Goal: Use online tool/utility: Utilize a website feature to perform a specific function

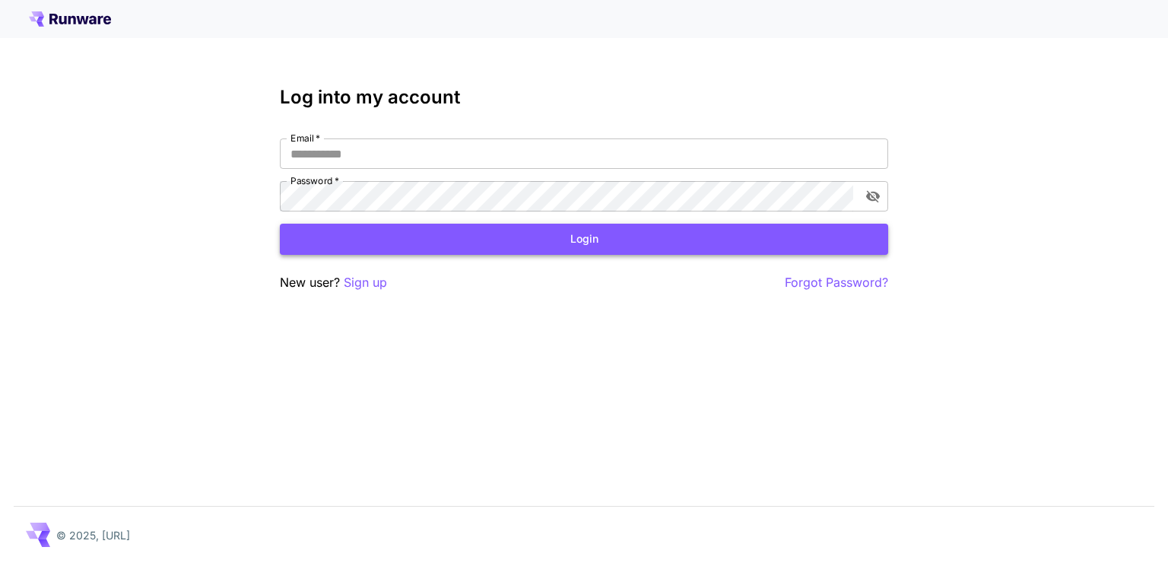
type input "**********"
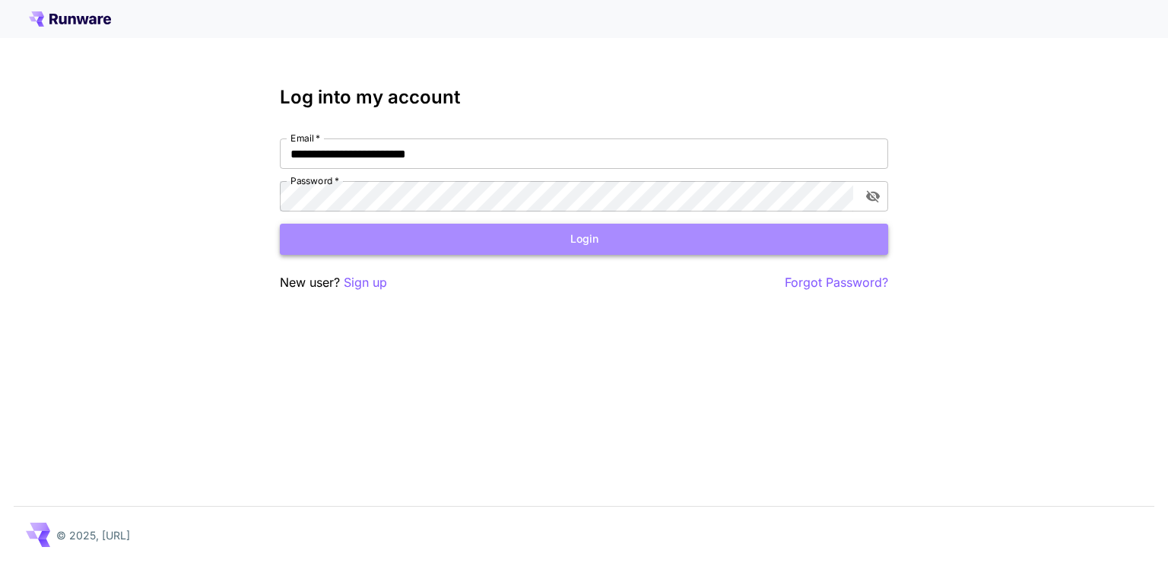
click at [485, 239] on button "Login" at bounding box center [584, 239] width 608 height 31
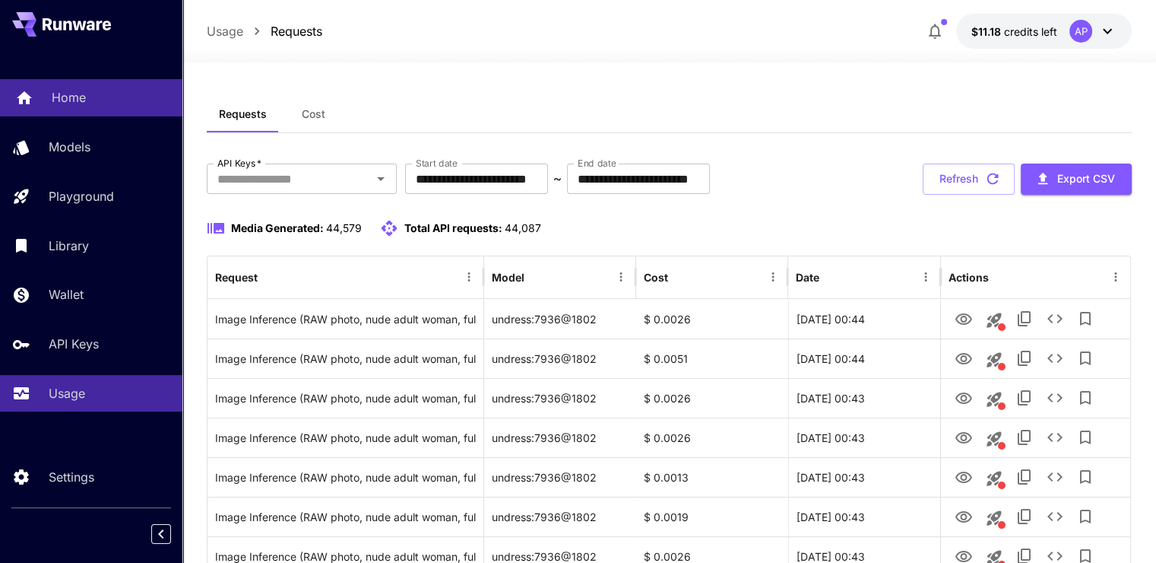
click at [90, 105] on div "Home" at bounding box center [111, 97] width 119 height 18
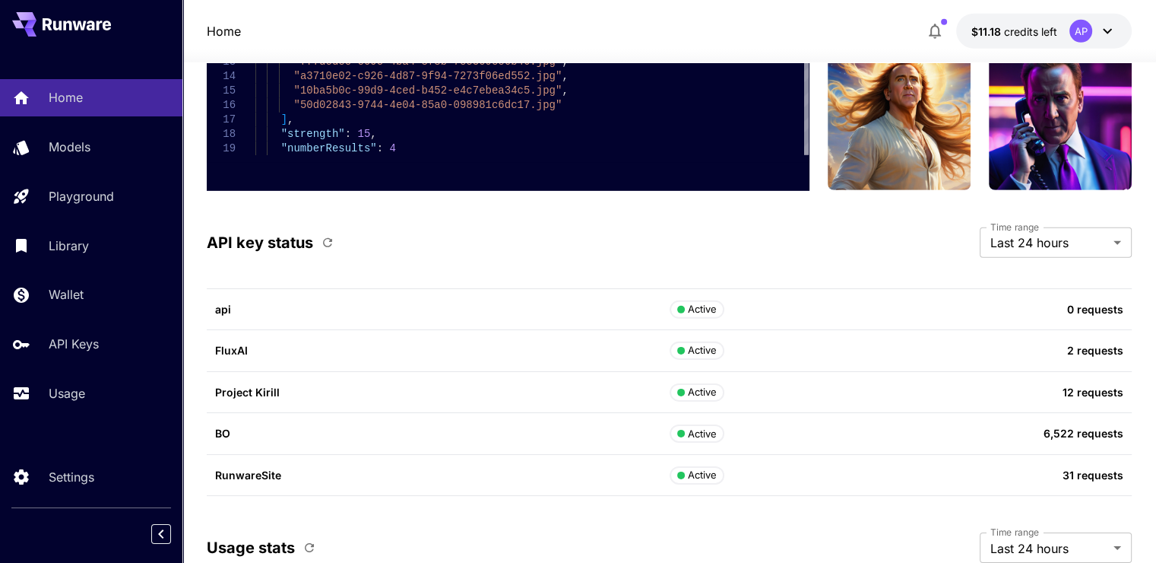
scroll to position [5009, 0]
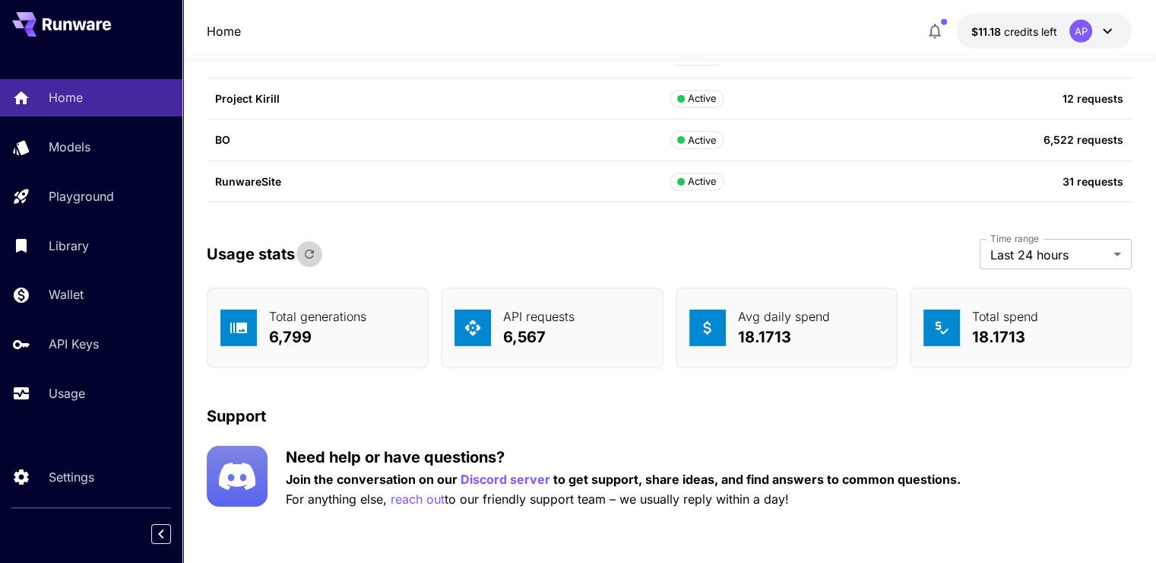
click at [303, 248] on icon "button" at bounding box center [310, 254] width 14 height 14
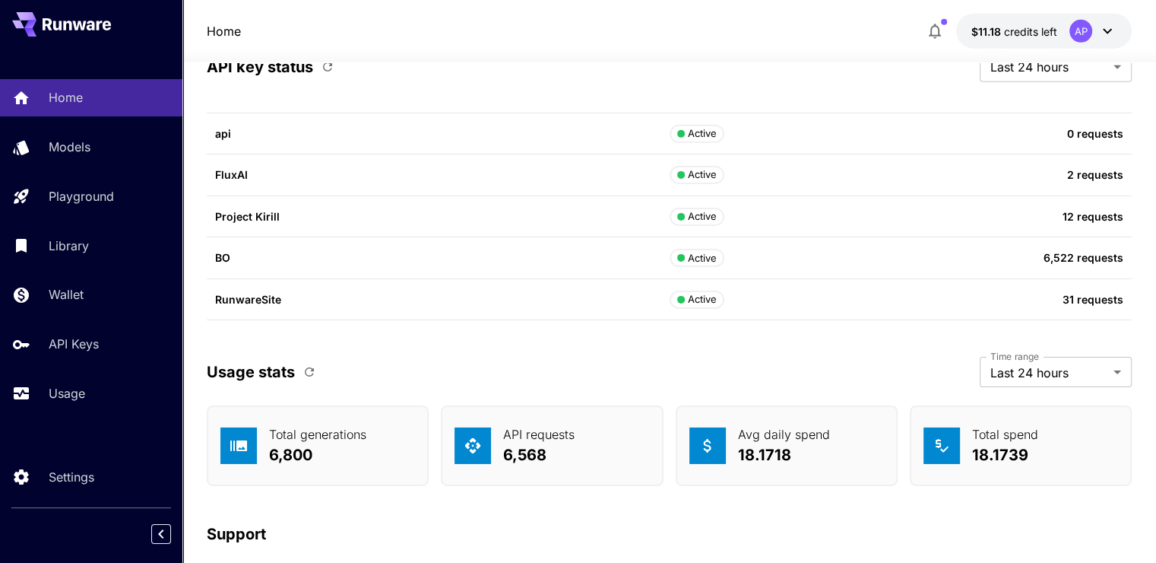
scroll to position [4890, 0]
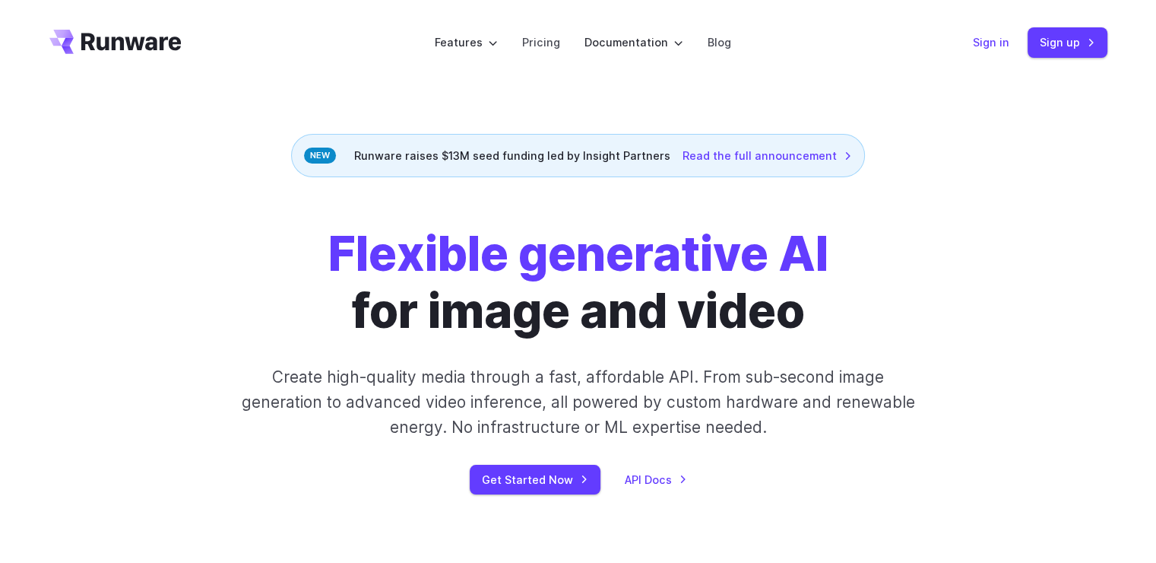
click at [996, 46] on link "Sign in" at bounding box center [991, 41] width 36 height 17
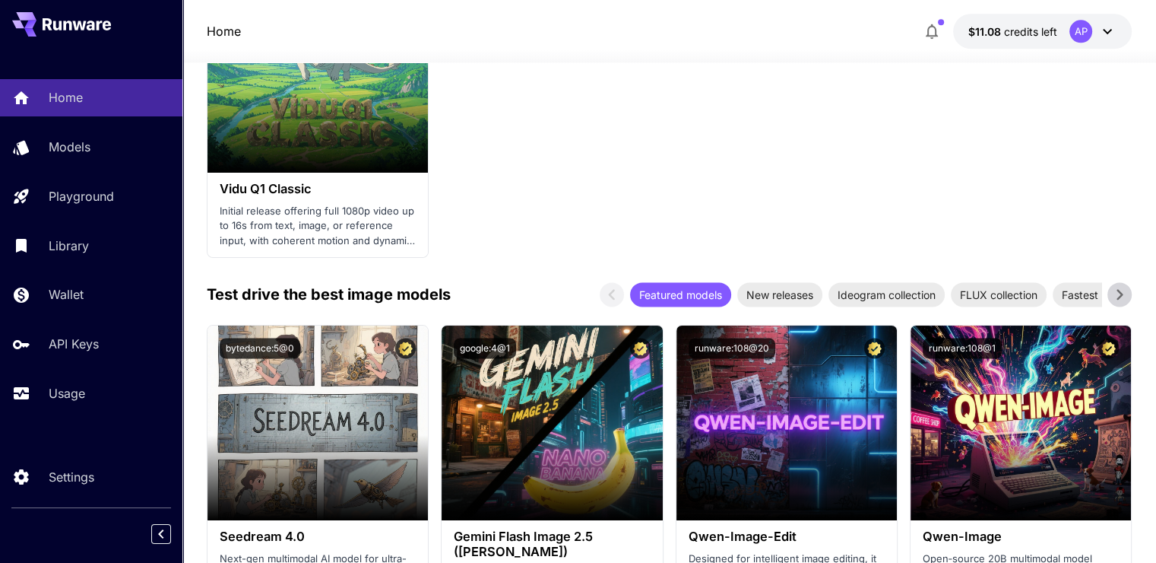
scroll to position [1972, 0]
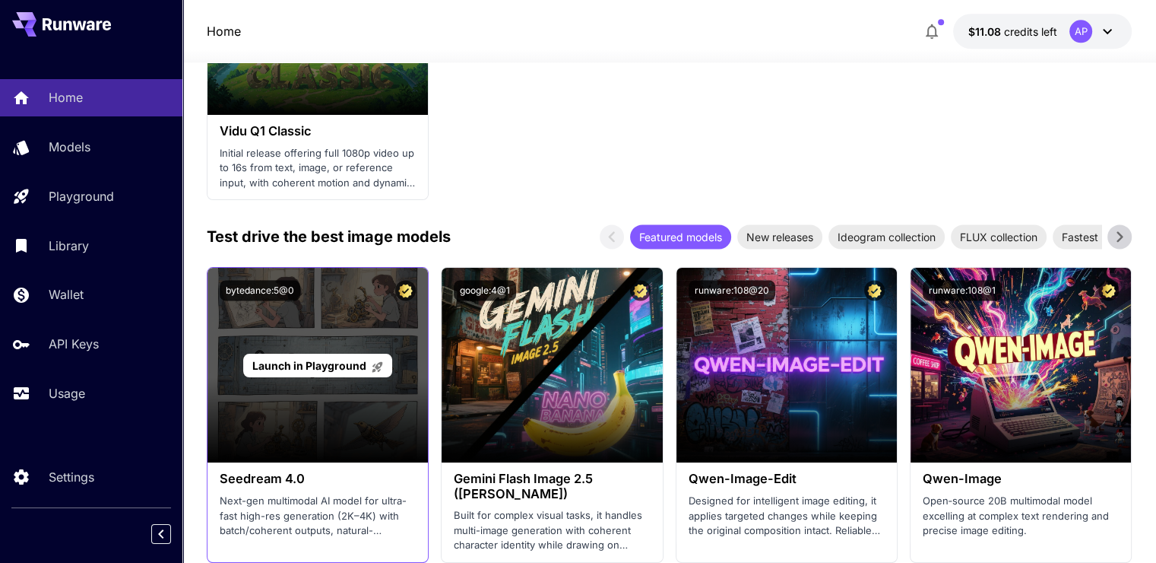
click at [343, 359] on span "Launch in Playground" at bounding box center [309, 365] width 114 height 13
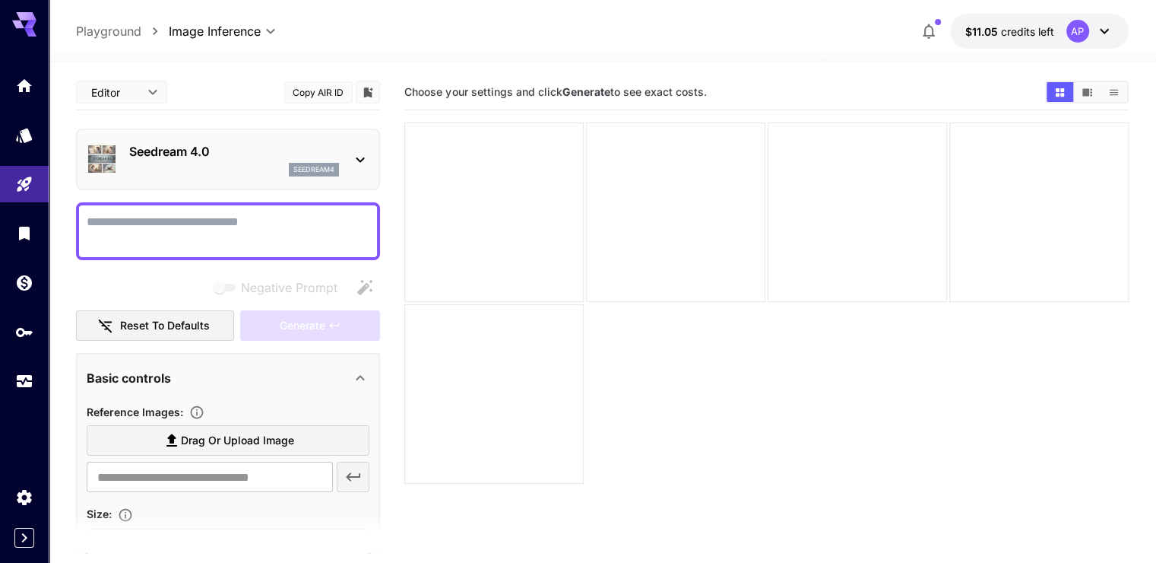
click at [194, 221] on textarea "Negative Prompt" at bounding box center [228, 231] width 283 height 36
paste textarea "**********"
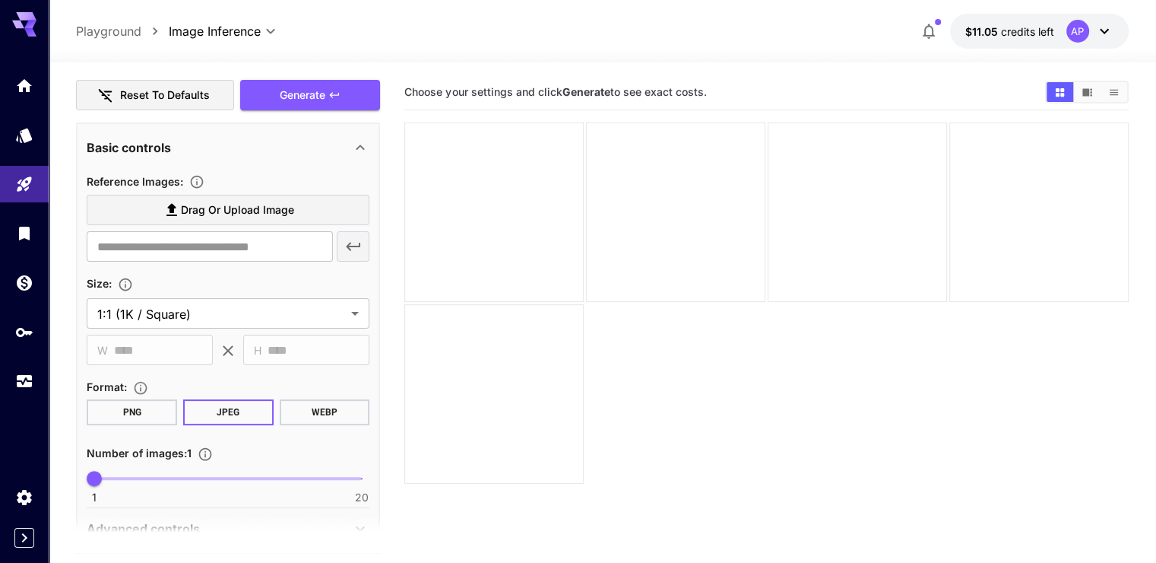
scroll to position [359, 0]
type textarea "**********"
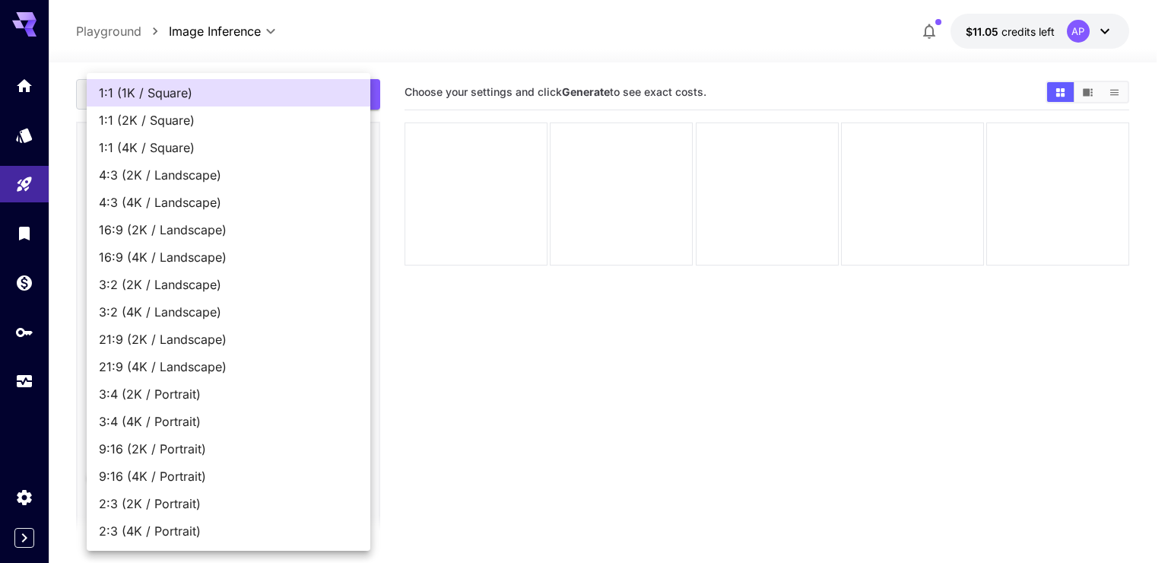
click at [186, 322] on body "**********" at bounding box center [584, 341] width 1168 height 683
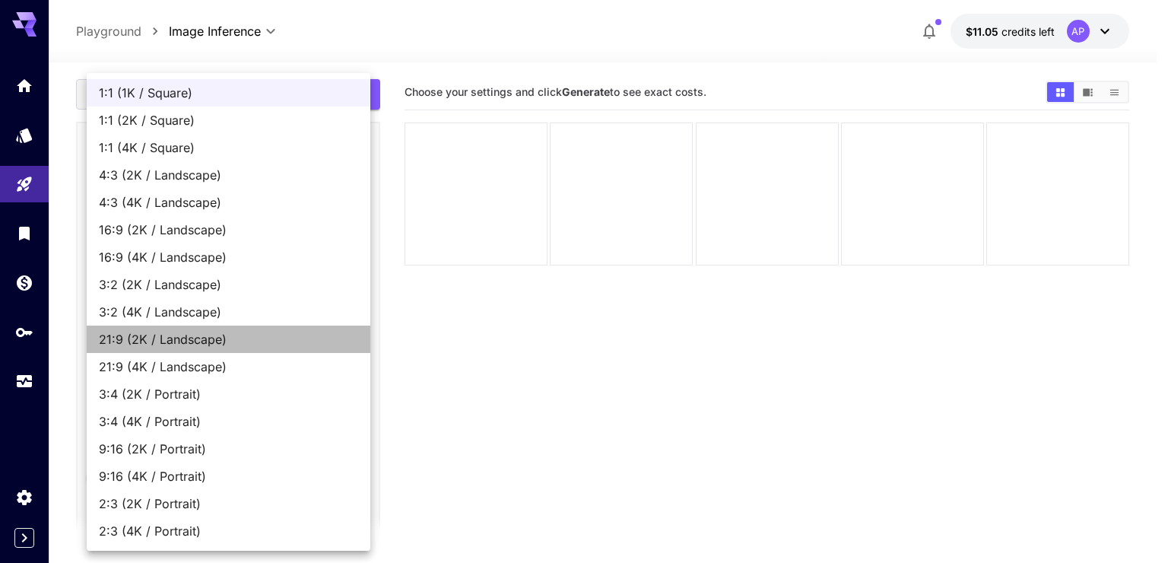
click at [181, 343] on span "21:9 (2K / Landscape)" at bounding box center [228, 339] width 259 height 18
type input "**********"
type input "****"
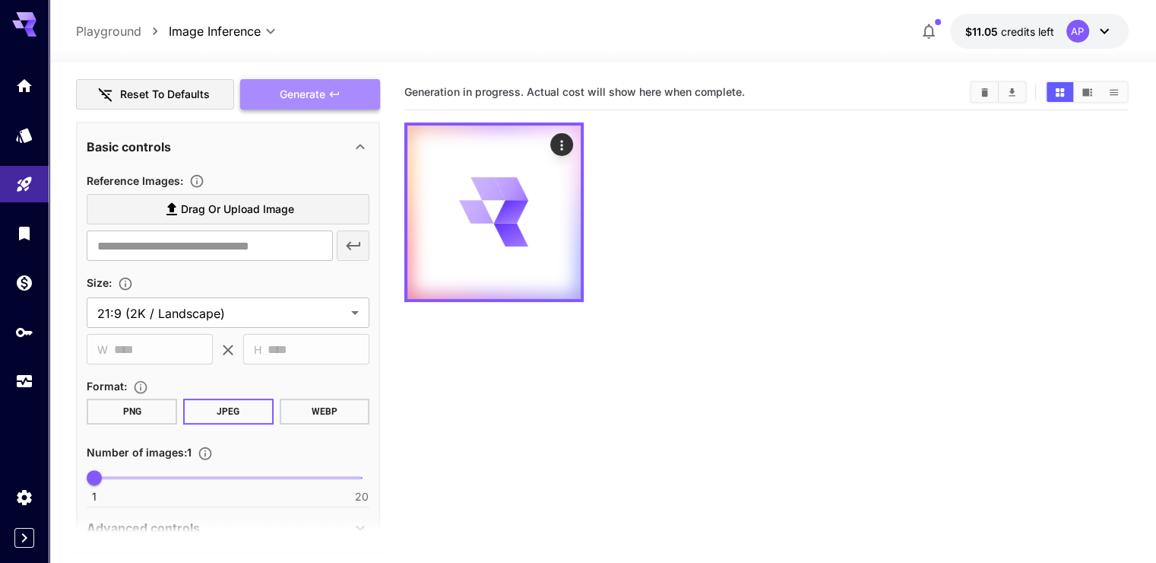
click at [353, 89] on button "Generate" at bounding box center [310, 94] width 140 height 31
click at [167, 421] on button "PNG" at bounding box center [132, 411] width 90 height 26
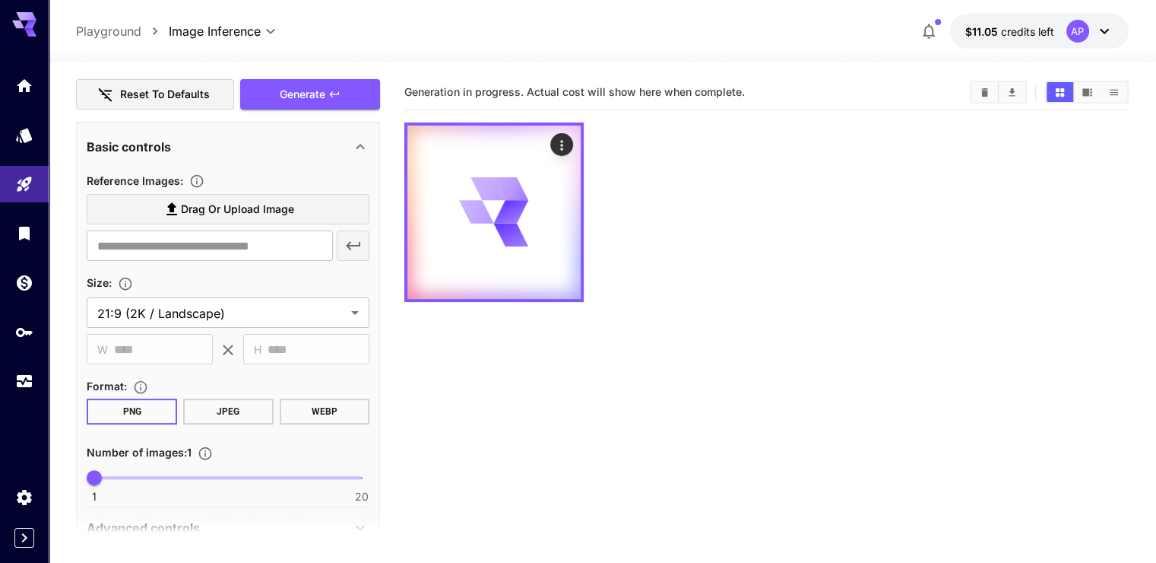
scroll to position [433, 0]
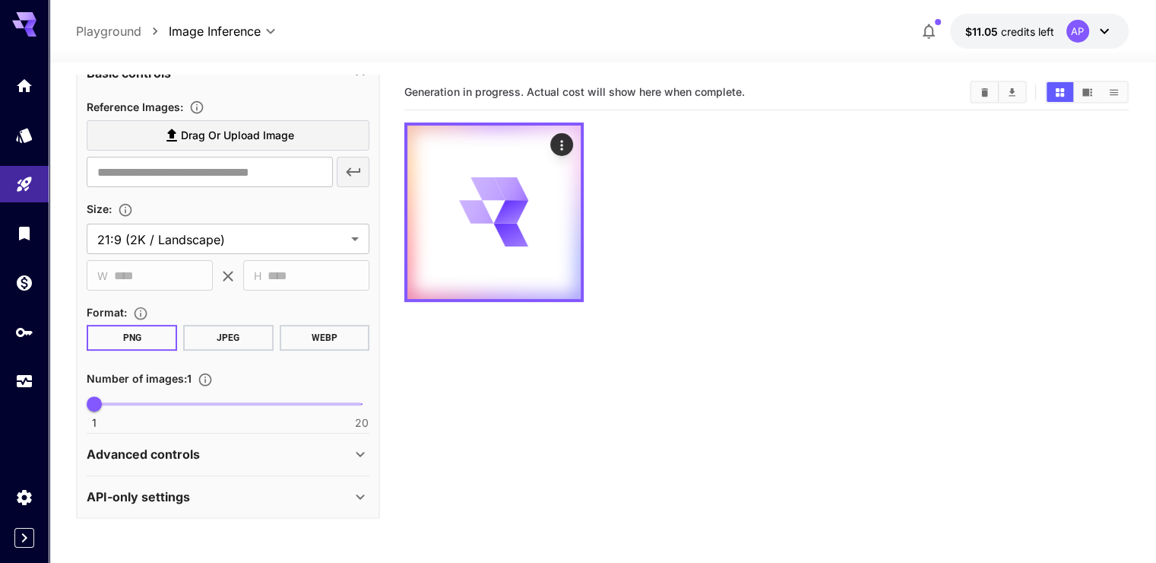
click at [179, 487] on p "API-only settings" at bounding box center [138, 496] width 103 height 18
click at [209, 447] on div "Advanced controls" at bounding box center [219, 454] width 265 height 18
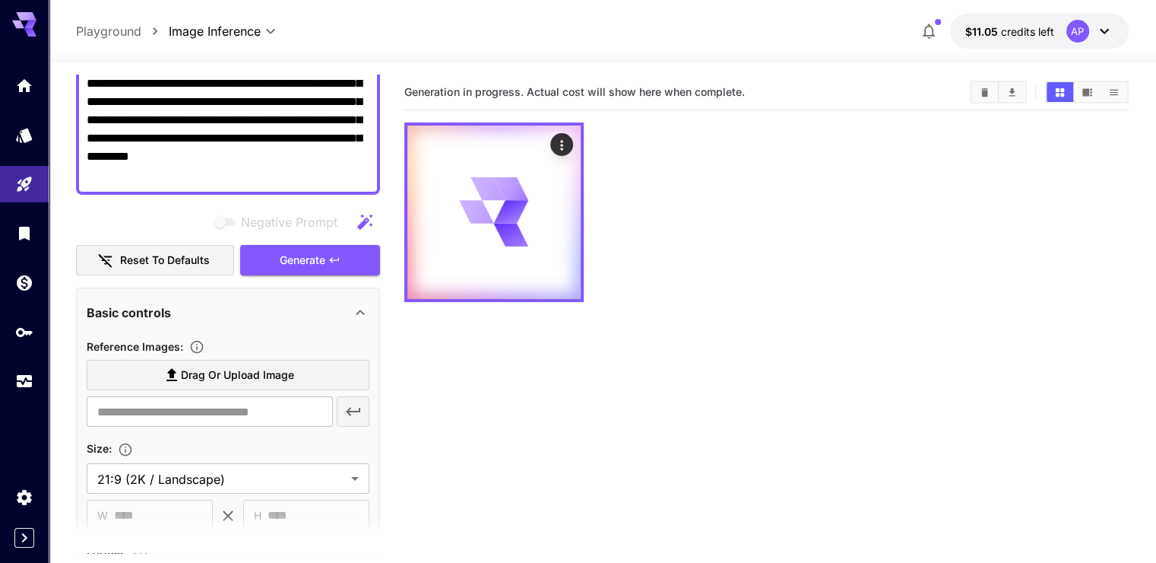
scroll to position [186, 0]
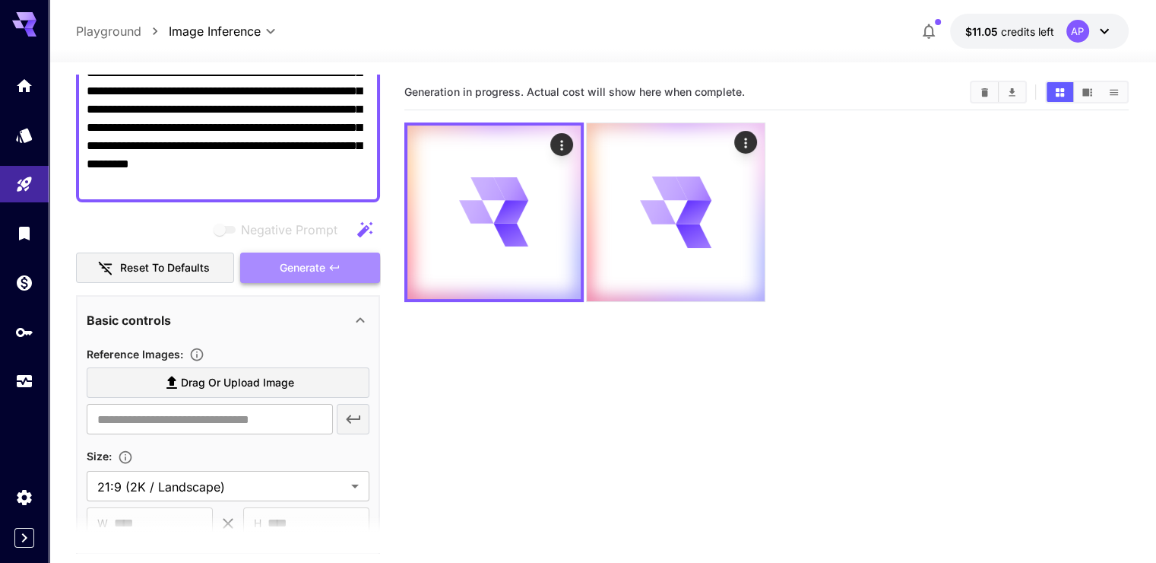
click at [302, 258] on span "Generate" at bounding box center [303, 267] width 46 height 19
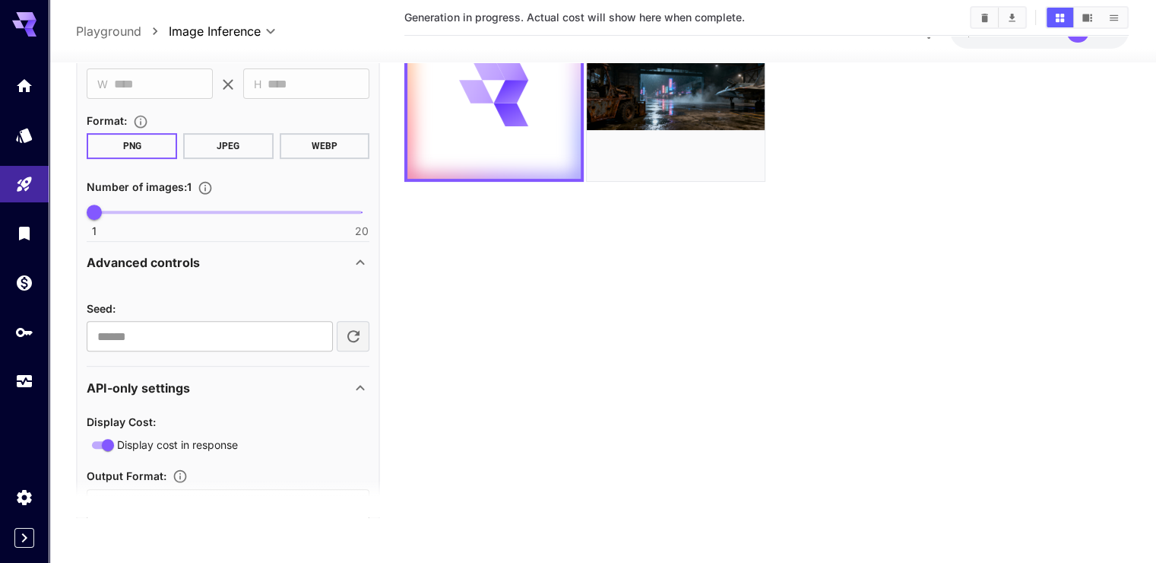
scroll to position [0, 0]
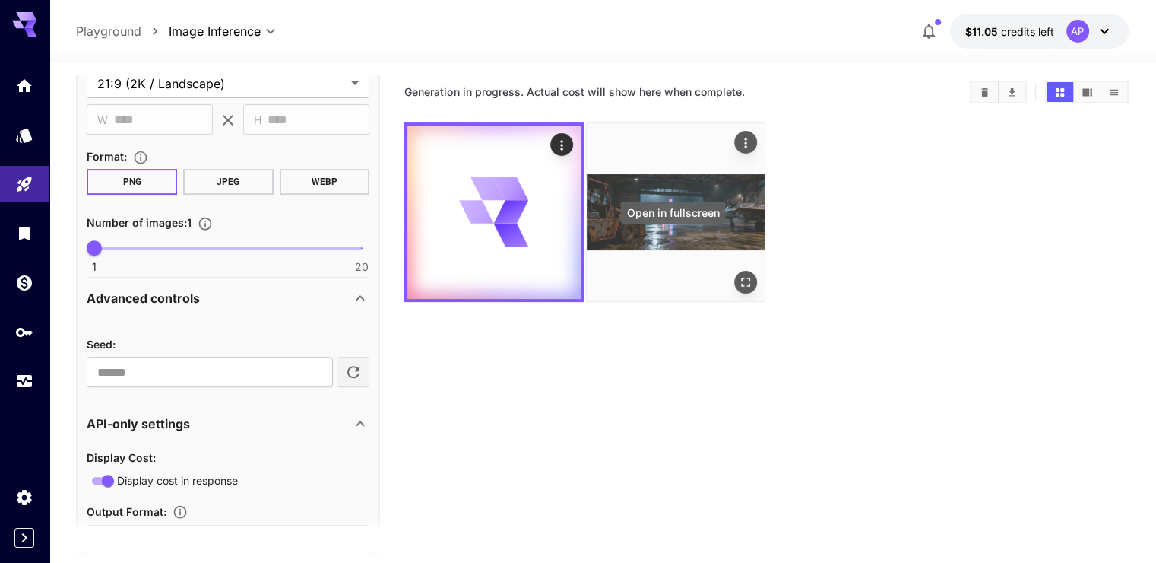
click at [738, 274] on icon "Open in fullscreen" at bounding box center [745, 281] width 15 height 15
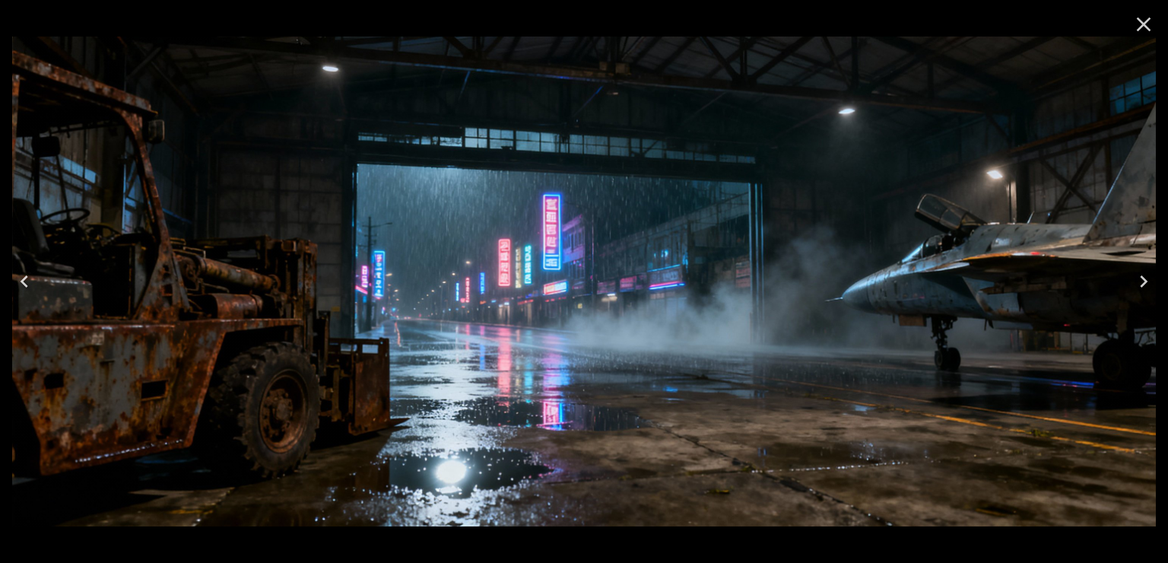
click at [1147, 18] on icon "Close" at bounding box center [1143, 24] width 24 height 24
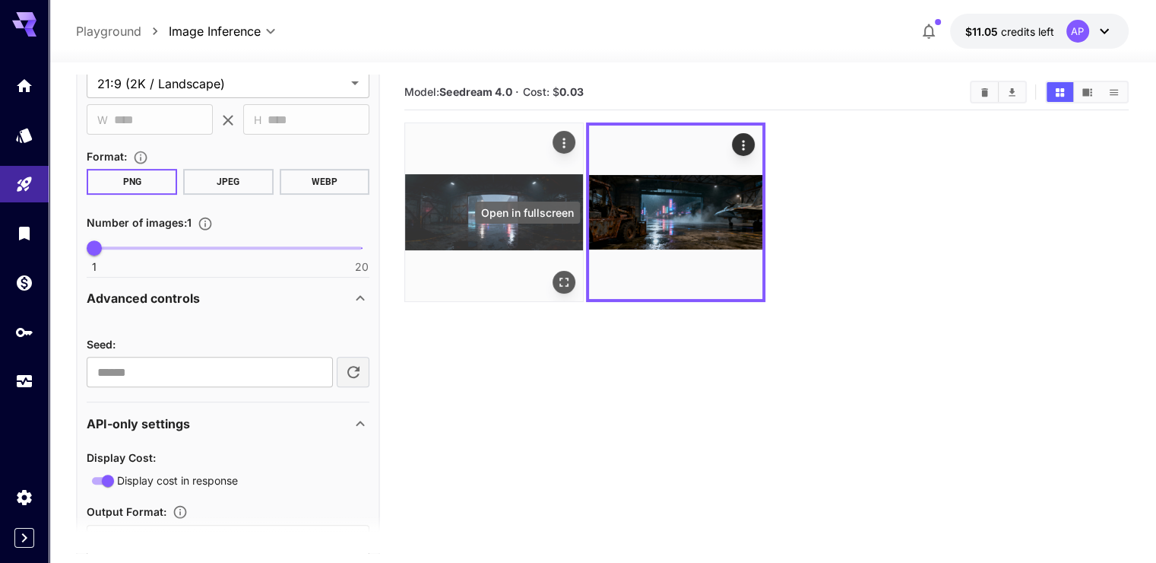
click at [560, 278] on icon "Open in fullscreen" at bounding box center [564, 282] width 9 height 9
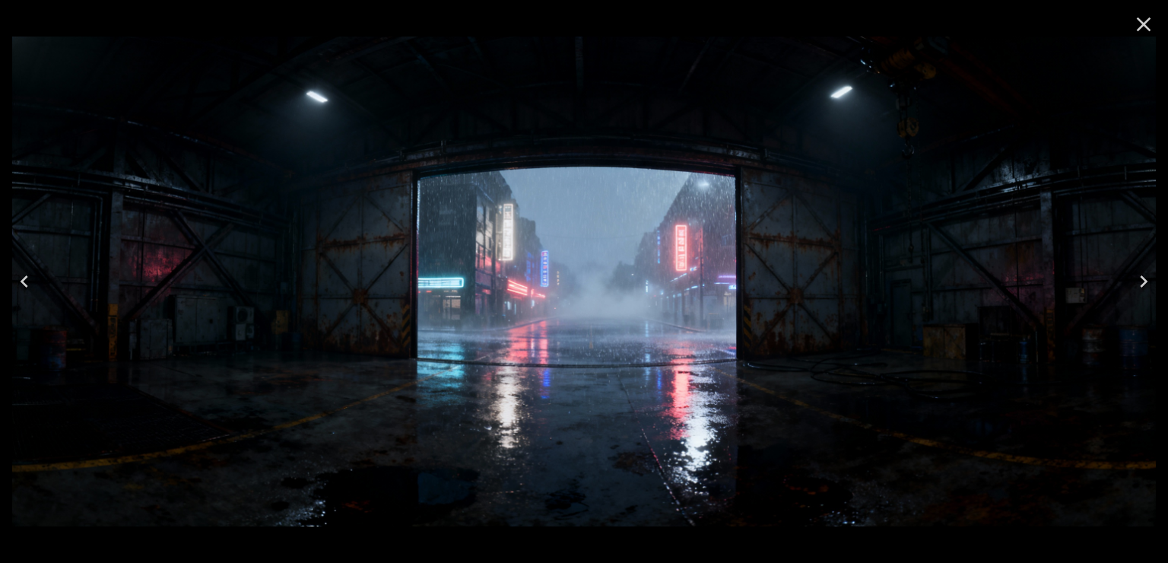
click at [1150, 19] on icon "Close" at bounding box center [1143, 24] width 24 height 24
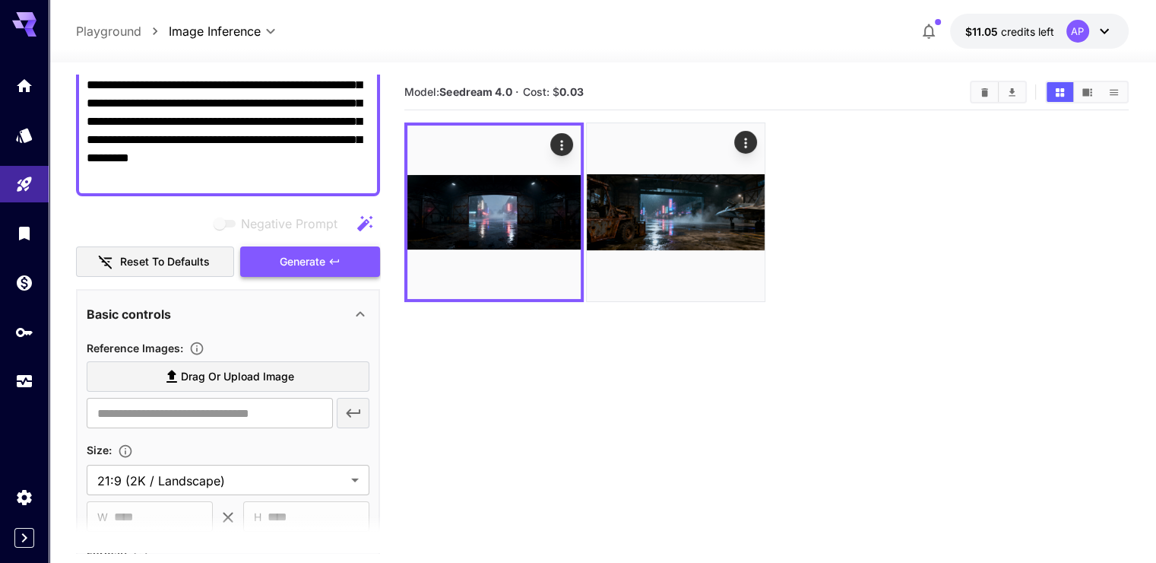
scroll to position [189, 0]
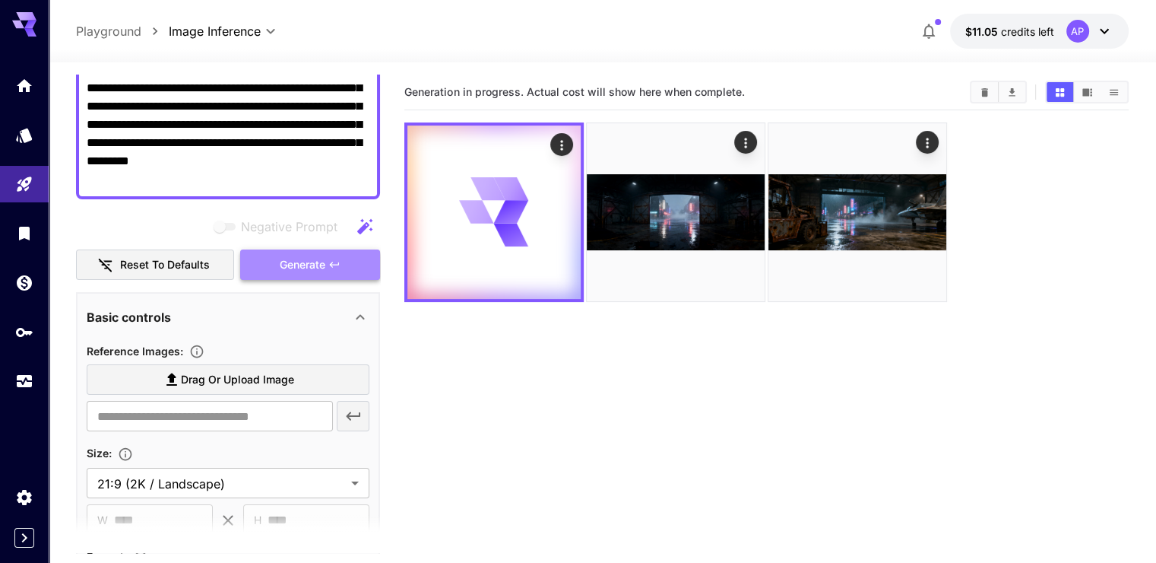
click at [284, 266] on span "Generate" at bounding box center [303, 264] width 46 height 19
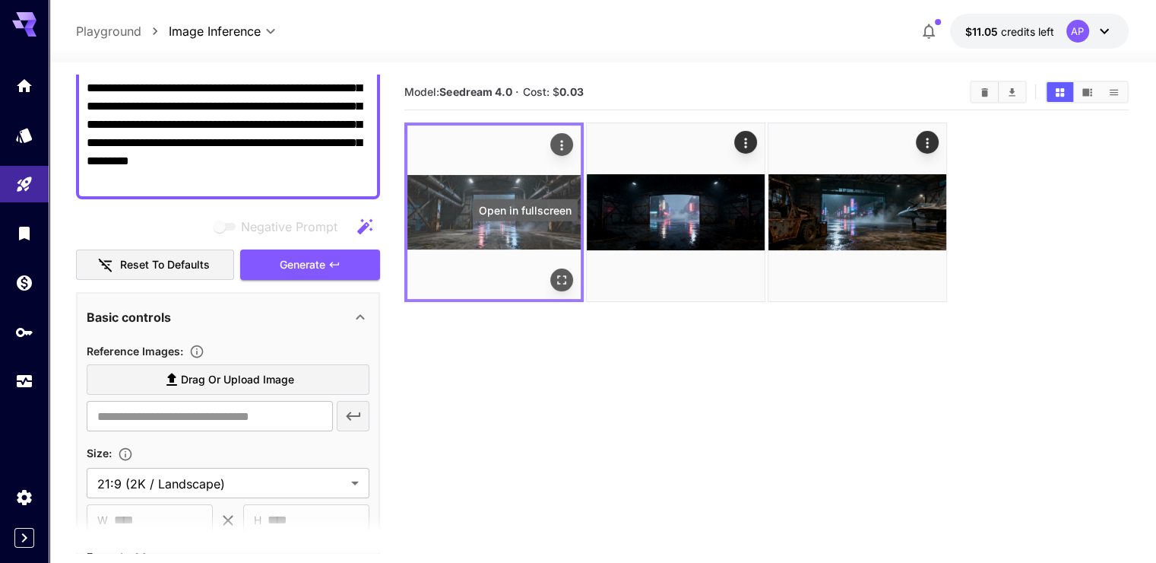
click at [554, 272] on icon "Open in fullscreen" at bounding box center [561, 279] width 15 height 15
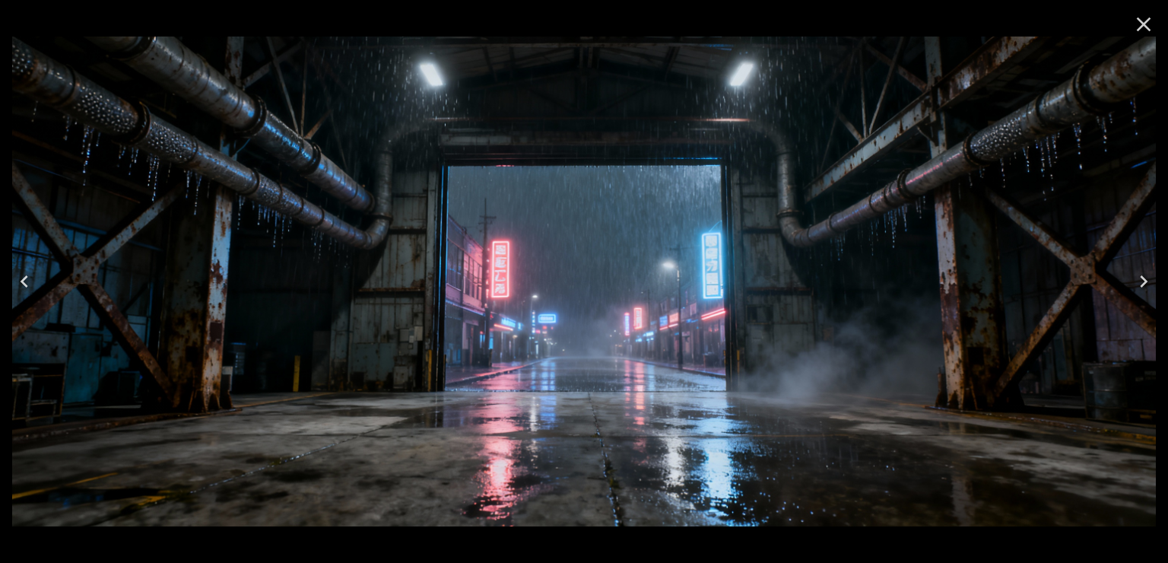
click at [1156, 33] on button "Close" at bounding box center [1143, 24] width 36 height 36
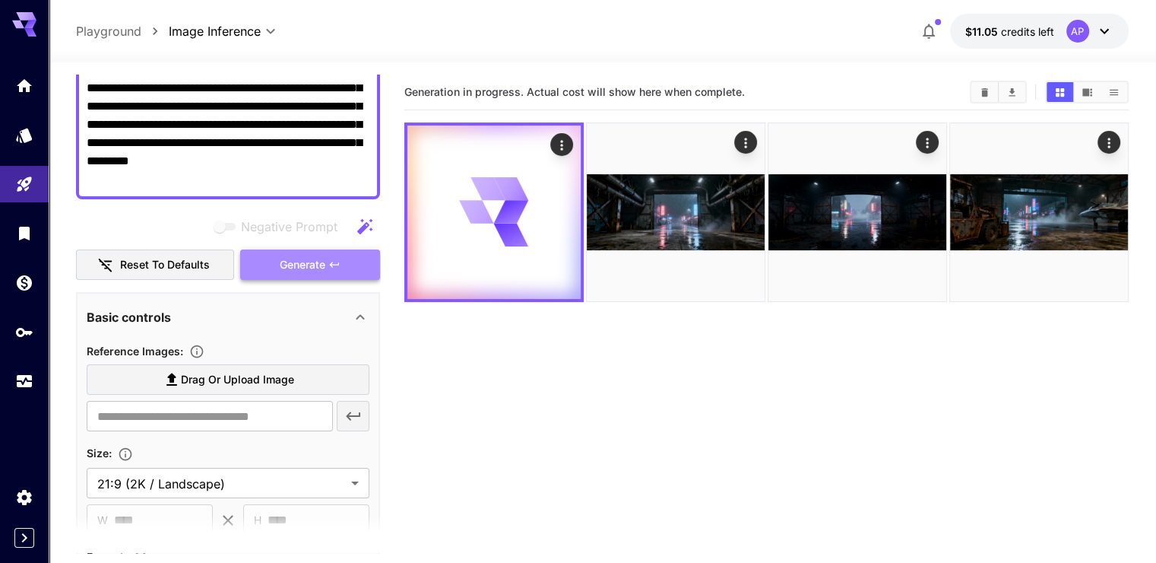
click at [312, 260] on span "Generate" at bounding box center [303, 264] width 46 height 19
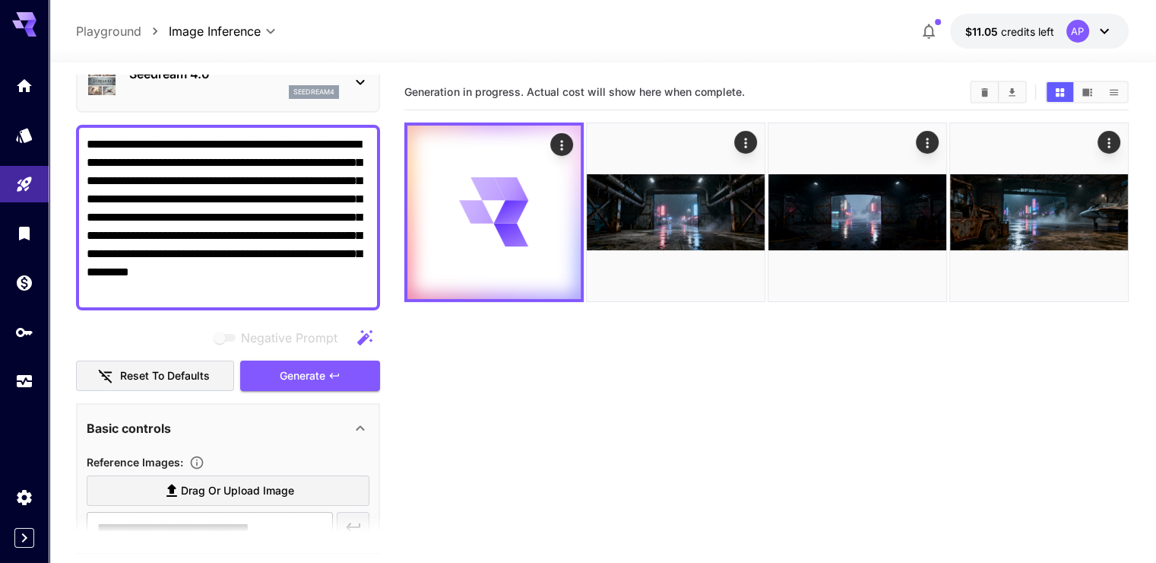
scroll to position [77, 0]
